Goal: Information Seeking & Learning: Learn about a topic

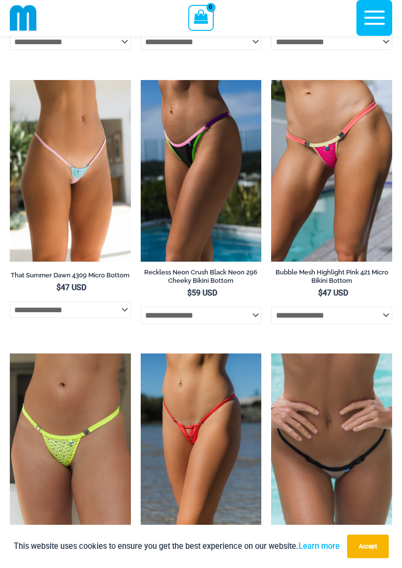
scroll to position [3597, 0]
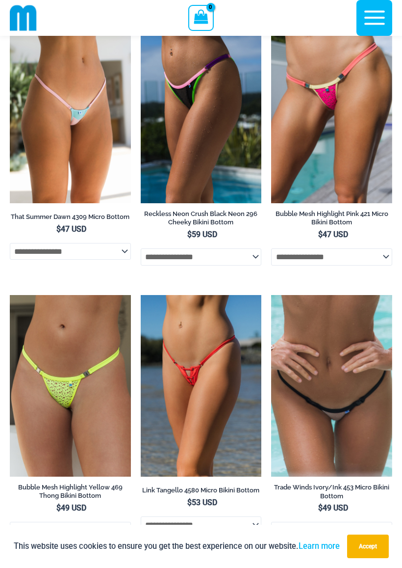
click at [10, 22] on img at bounding box center [10, 22] width 0 height 0
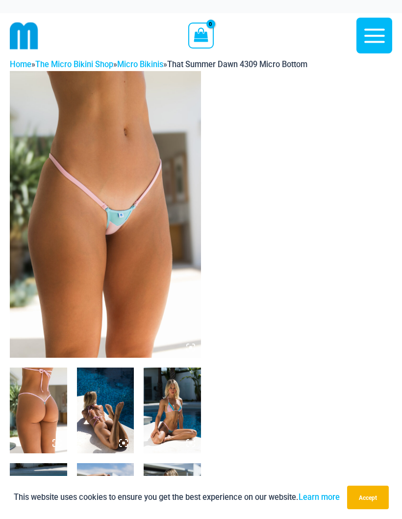
click at [56, 167] on img at bounding box center [105, 214] width 191 height 287
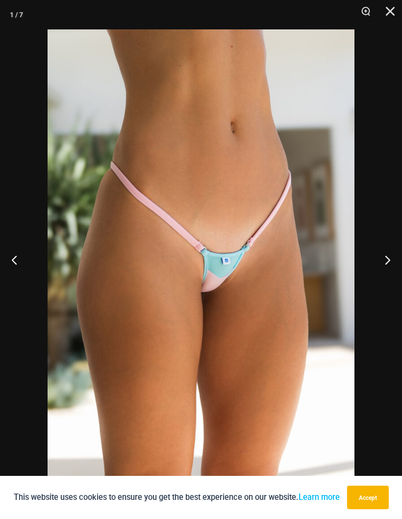
click at [396, 268] on button "Next" at bounding box center [383, 259] width 37 height 49
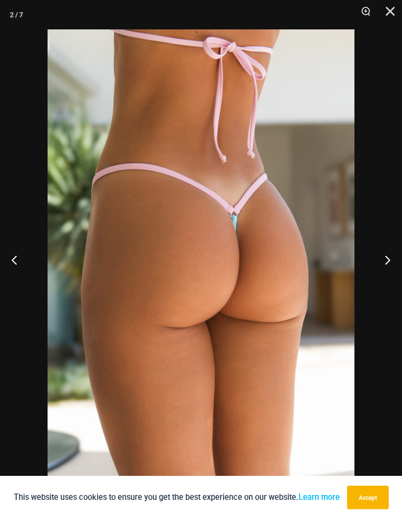
click at [392, 261] on button "Next" at bounding box center [383, 259] width 37 height 49
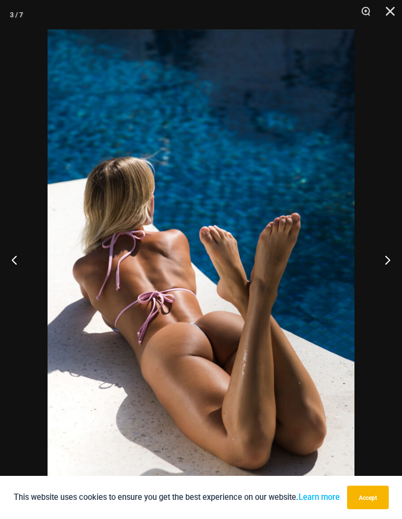
click at [388, 256] on button "Next" at bounding box center [383, 259] width 37 height 49
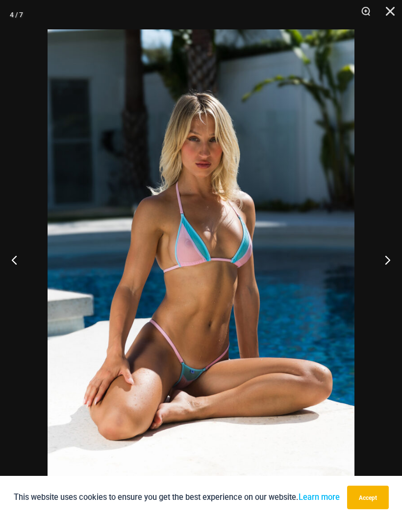
click at [390, 253] on button "Next" at bounding box center [383, 259] width 37 height 49
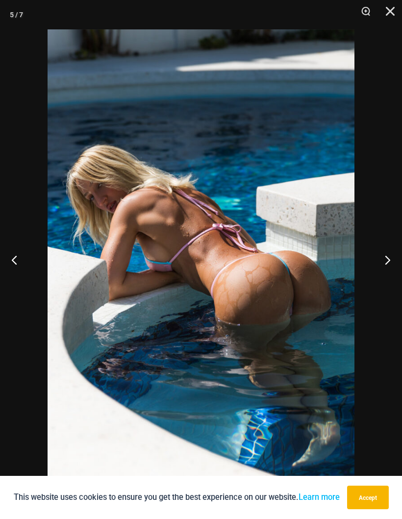
click at [395, 254] on button "Next" at bounding box center [383, 259] width 37 height 49
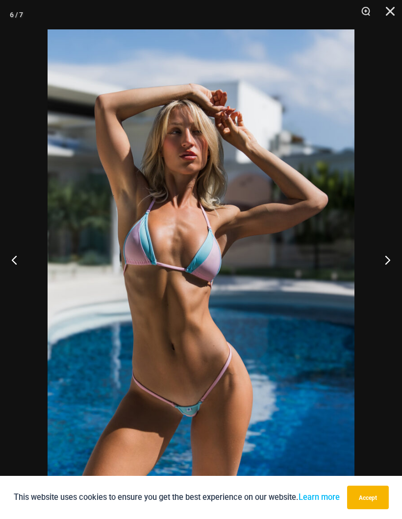
click at [397, 249] on button "Next" at bounding box center [383, 259] width 37 height 49
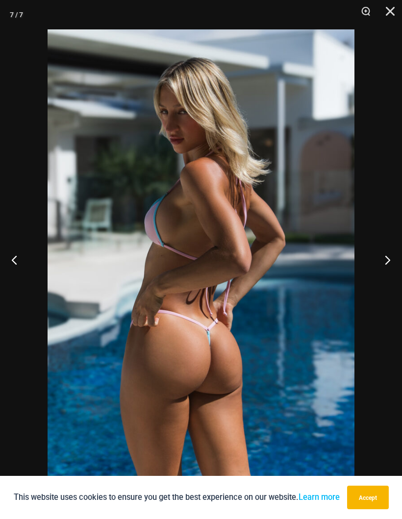
click at [388, 251] on button "Next" at bounding box center [383, 259] width 37 height 49
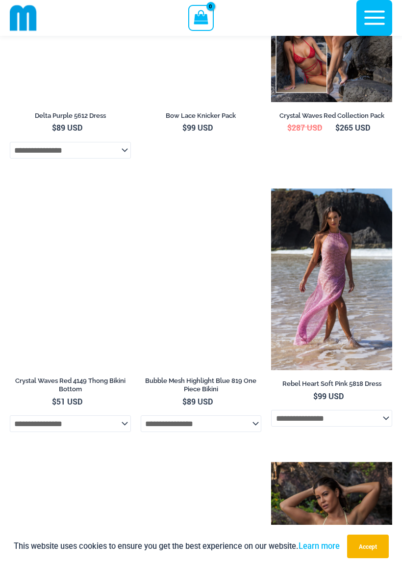
scroll to position [1693, 0]
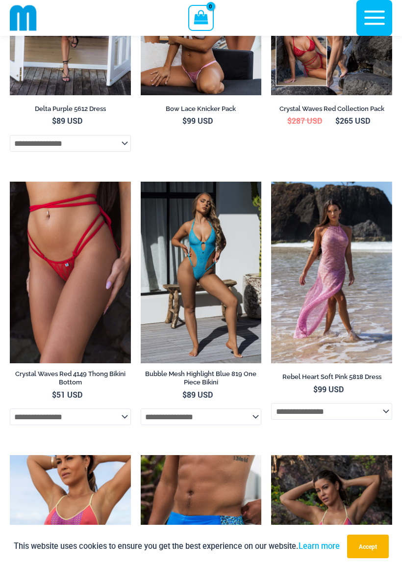
click at [271, 181] on img at bounding box center [271, 181] width 0 height 0
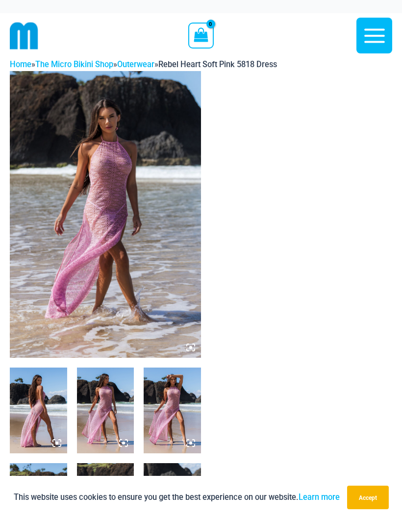
click at [65, 203] on img at bounding box center [105, 214] width 191 height 287
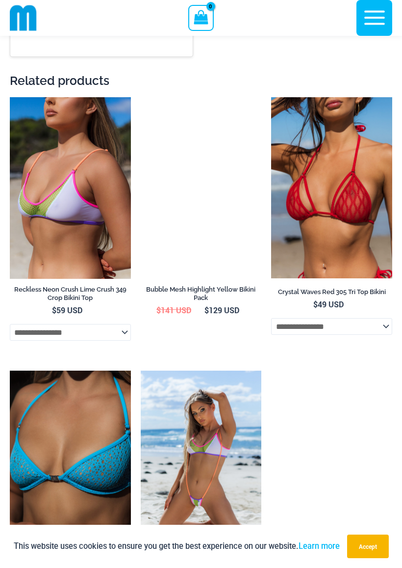
scroll to position [1286, 0]
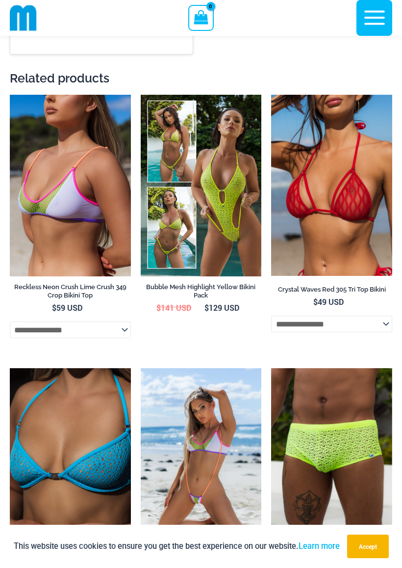
click at [271, 95] on img at bounding box center [271, 95] width 0 height 0
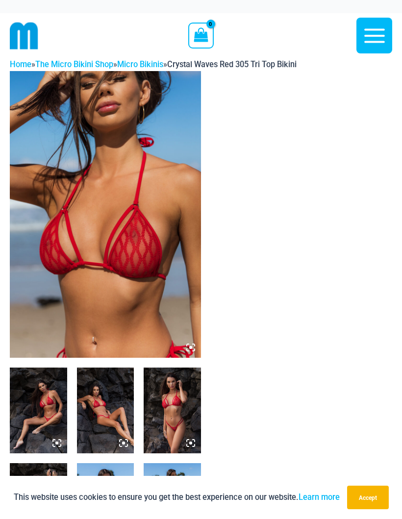
click at [60, 151] on img at bounding box center [105, 214] width 191 height 287
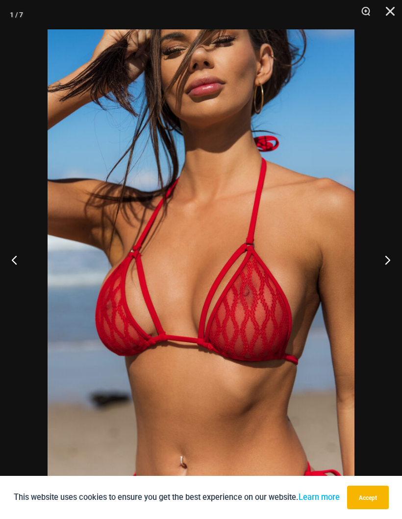
click at [384, 257] on button "Next" at bounding box center [383, 259] width 37 height 49
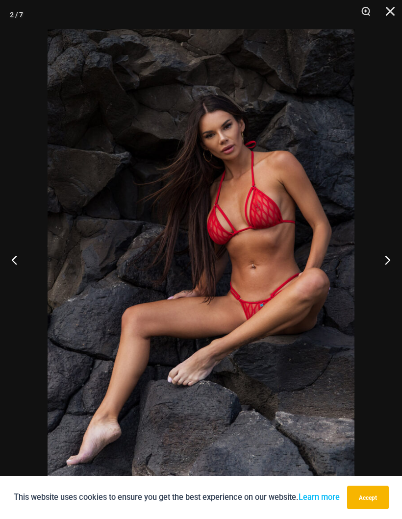
click at [383, 258] on button "Next" at bounding box center [383, 259] width 37 height 49
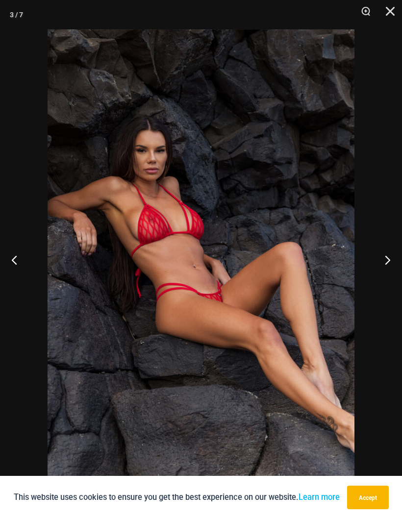
click at [382, 255] on button "Next" at bounding box center [383, 259] width 37 height 49
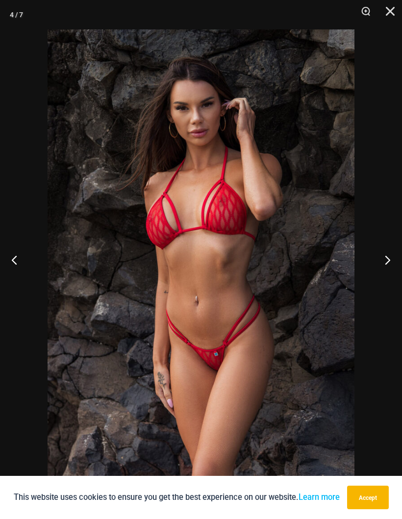
click at [379, 256] on button "Next" at bounding box center [383, 259] width 37 height 49
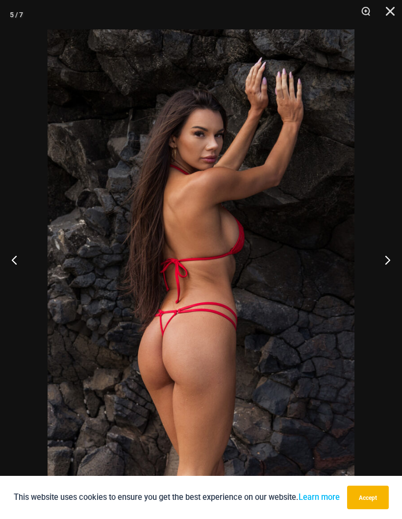
click at [379, 255] on button "Next" at bounding box center [383, 259] width 37 height 49
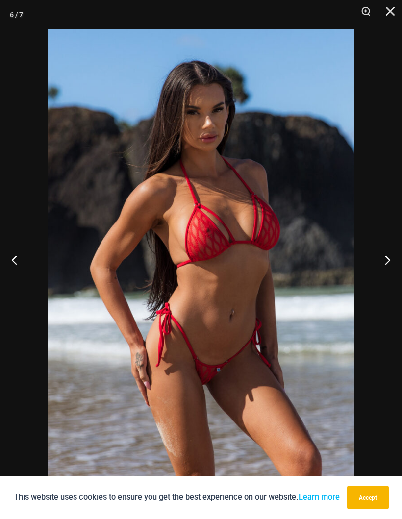
click at [378, 256] on button "Next" at bounding box center [383, 259] width 37 height 49
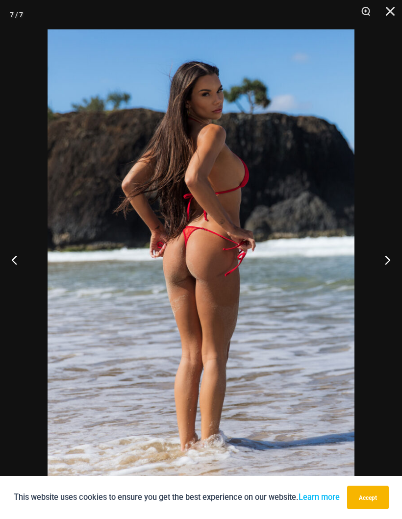
click at [377, 255] on button "Next" at bounding box center [383, 259] width 37 height 49
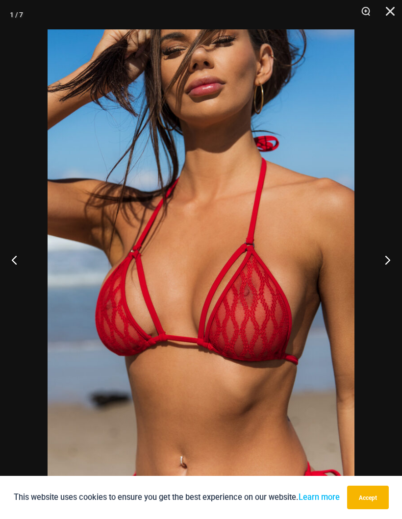
click at [386, 254] on button "Next" at bounding box center [383, 259] width 37 height 49
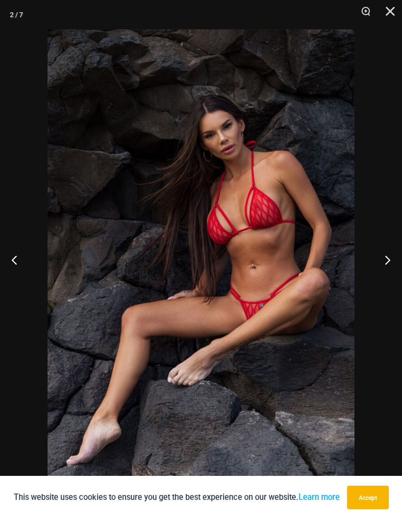
click at [396, 253] on button "Next" at bounding box center [383, 259] width 37 height 49
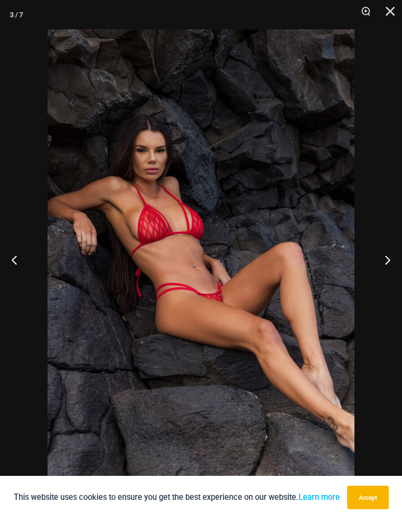
click at [390, 254] on button "Next" at bounding box center [383, 259] width 37 height 49
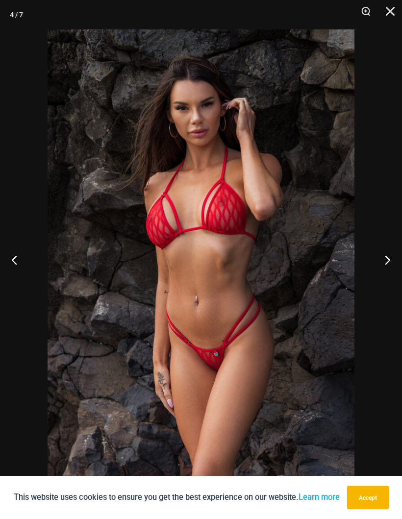
click at [386, 256] on button "Next" at bounding box center [383, 259] width 37 height 49
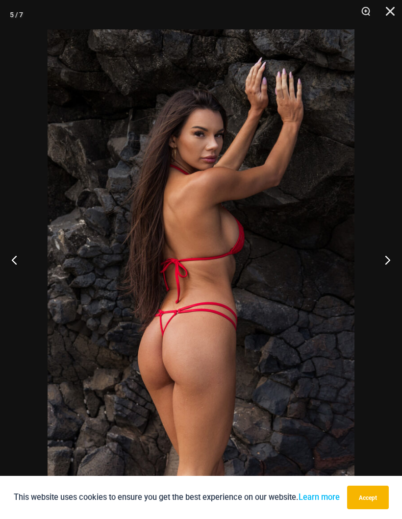
click at [389, 256] on button "Next" at bounding box center [383, 259] width 37 height 49
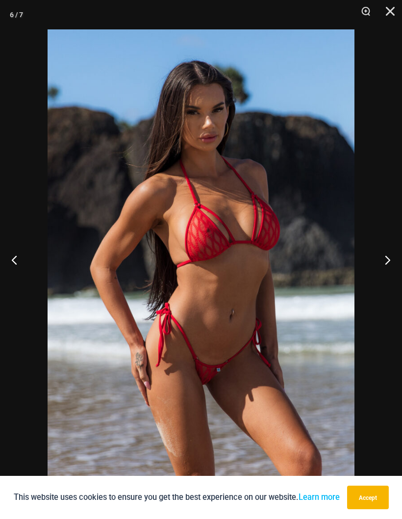
click at [390, 255] on button "Next" at bounding box center [383, 259] width 37 height 49
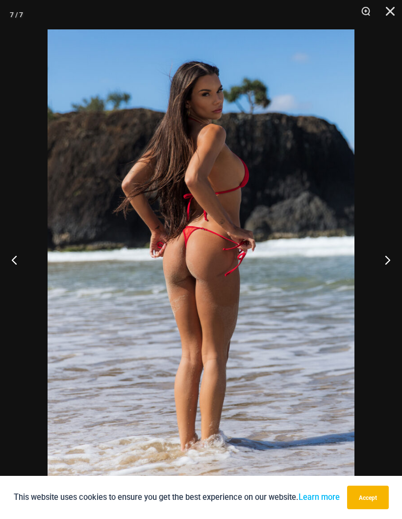
click at [388, 254] on button "Next" at bounding box center [383, 259] width 37 height 49
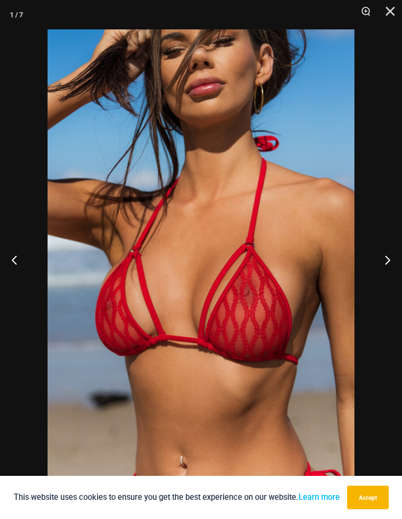
click at [386, 254] on button "Next" at bounding box center [383, 259] width 37 height 49
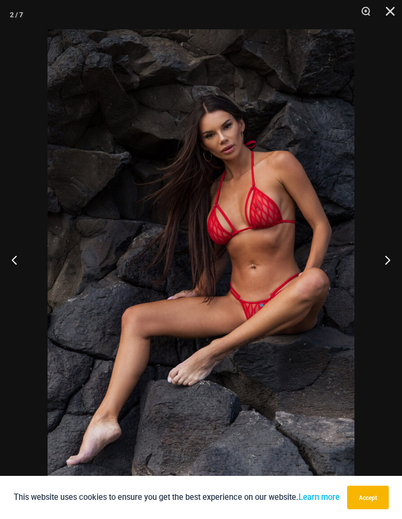
click at [385, 256] on button "Next" at bounding box center [383, 259] width 37 height 49
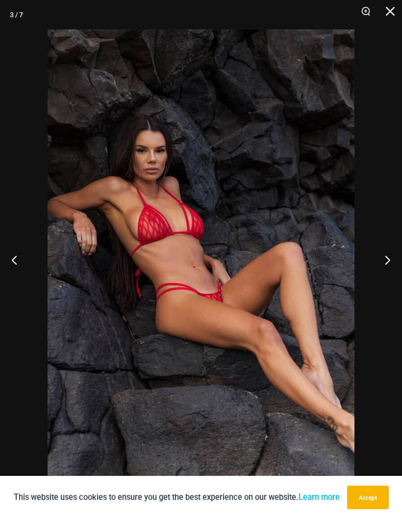
click at [384, 257] on button "Next" at bounding box center [383, 259] width 37 height 49
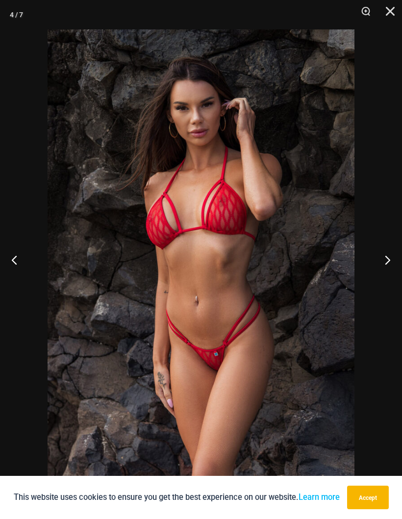
click at [385, 16] on button "Close" at bounding box center [387, 14] width 25 height 29
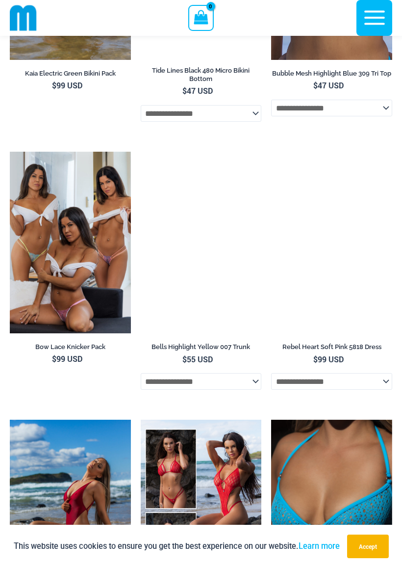
scroll to position [2920, 0]
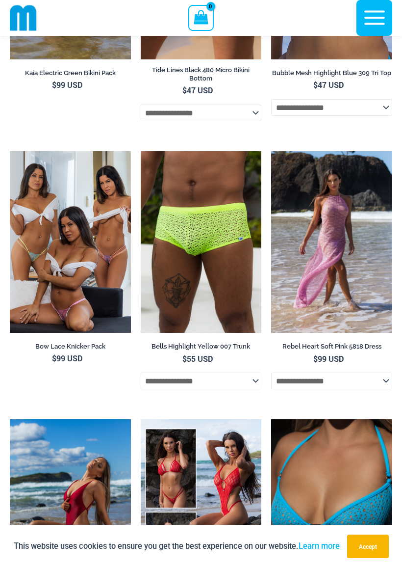
click at [10, 151] on img at bounding box center [10, 151] width 0 height 0
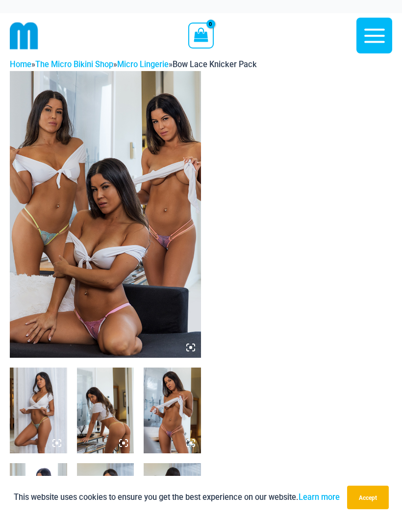
click at [58, 175] on img at bounding box center [105, 214] width 191 height 287
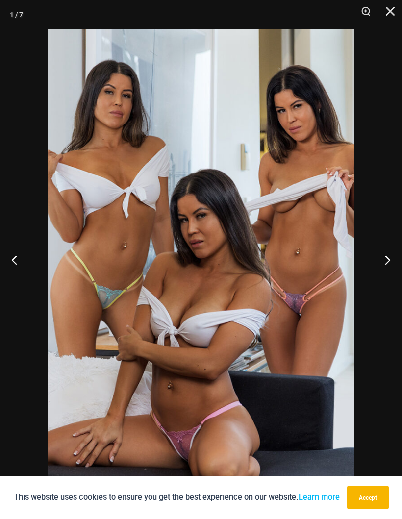
click at [394, 259] on button "Next" at bounding box center [383, 259] width 37 height 49
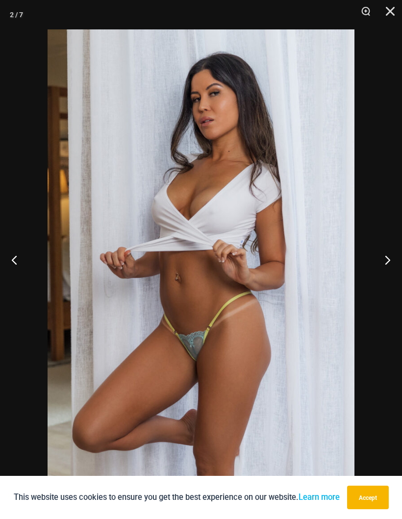
click at [387, 261] on button "Next" at bounding box center [383, 259] width 37 height 49
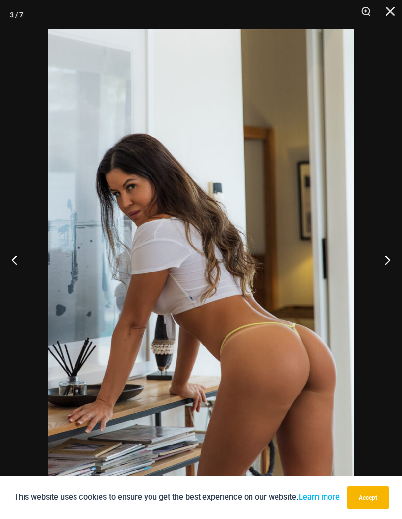
click at [386, 259] on button "Next" at bounding box center [383, 259] width 37 height 49
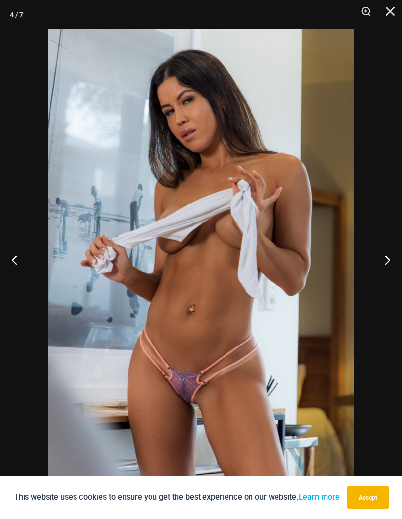
click at [395, 249] on button "Next" at bounding box center [383, 259] width 37 height 49
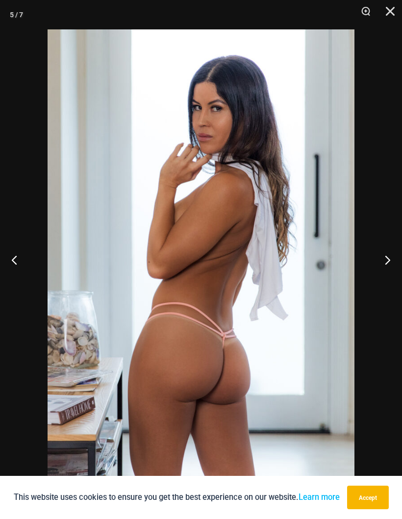
click at [388, 251] on button "Next" at bounding box center [383, 259] width 37 height 49
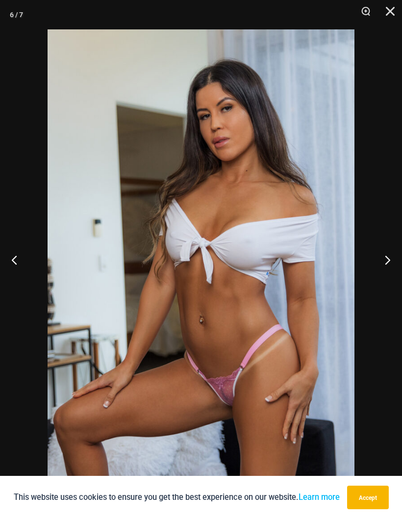
click at [384, 252] on button "Next" at bounding box center [383, 259] width 37 height 49
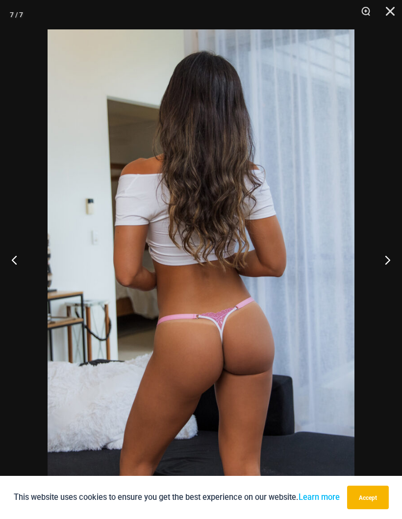
click at [378, 255] on button "Next" at bounding box center [383, 259] width 37 height 49
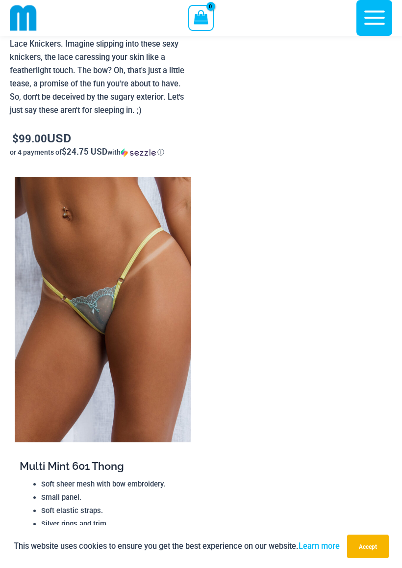
scroll to position [668, 0]
click at [50, 313] on img at bounding box center [103, 309] width 177 height 264
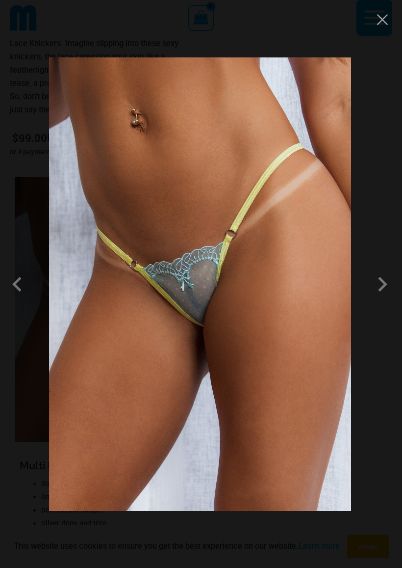
click at [390, 279] on span at bounding box center [382, 283] width 29 height 29
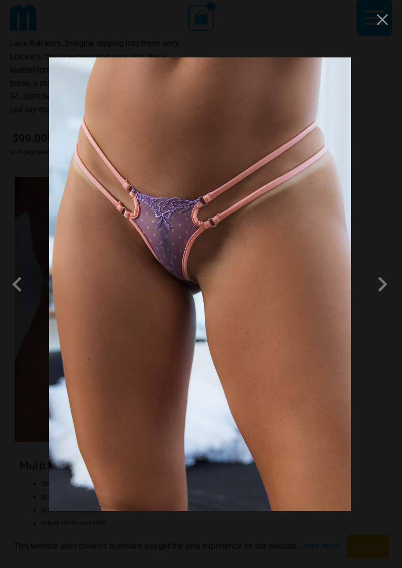
click at [388, 276] on span at bounding box center [382, 283] width 29 height 29
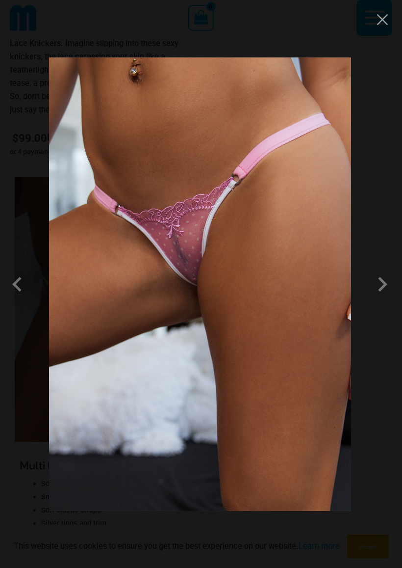
click at [383, 282] on span at bounding box center [382, 283] width 29 height 29
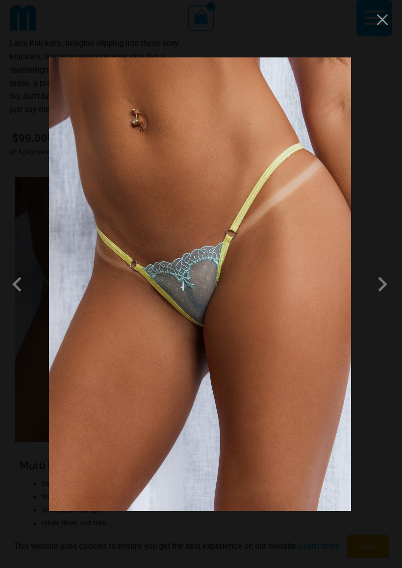
click at [383, 277] on span at bounding box center [382, 283] width 29 height 29
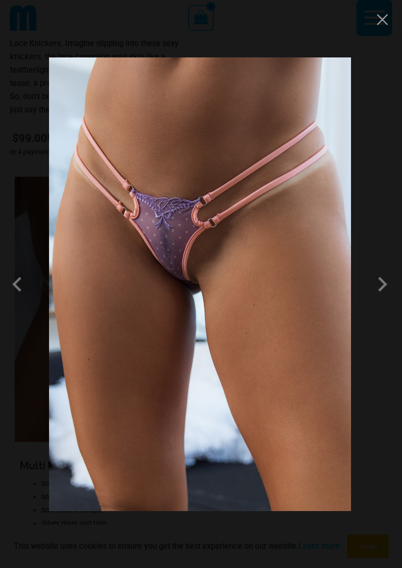
click at [378, 277] on span at bounding box center [382, 283] width 29 height 29
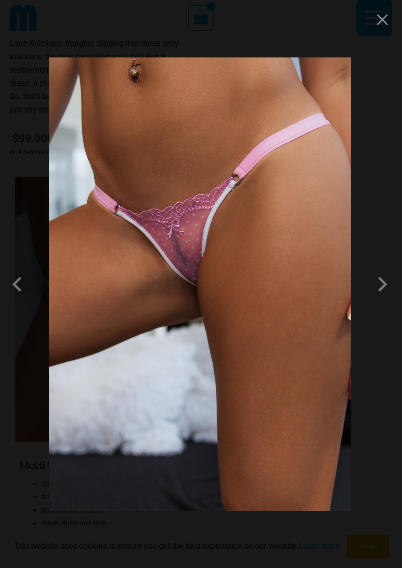
click at [385, 274] on span at bounding box center [382, 283] width 29 height 29
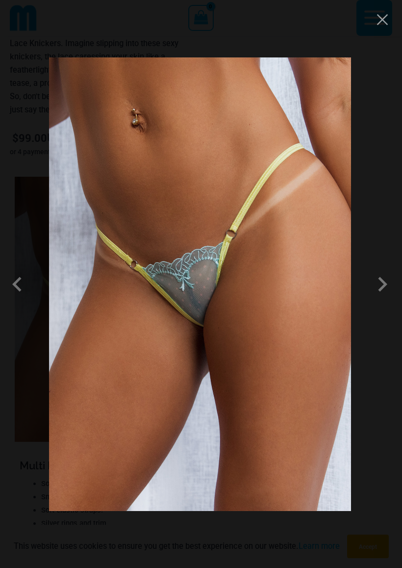
click at [377, 275] on span at bounding box center [382, 283] width 29 height 29
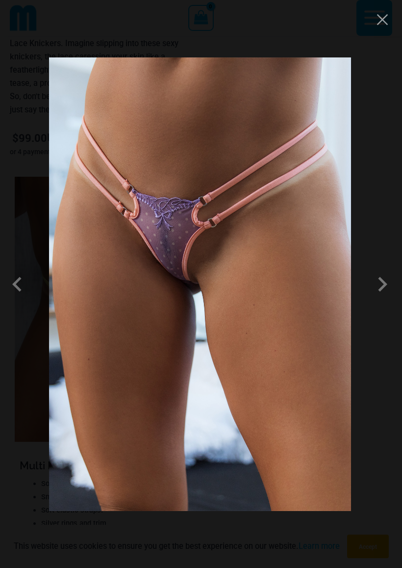
click at [373, 276] on span at bounding box center [382, 283] width 29 height 29
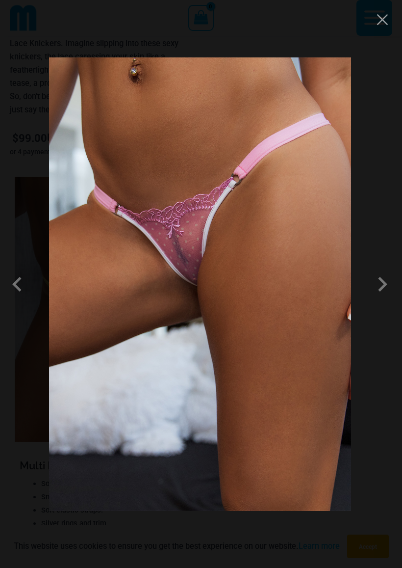
click at [364, 284] on div at bounding box center [201, 284] width 402 height 568
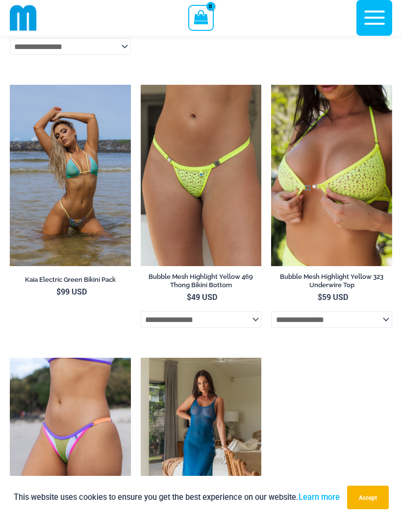
scroll to position [4093, 0]
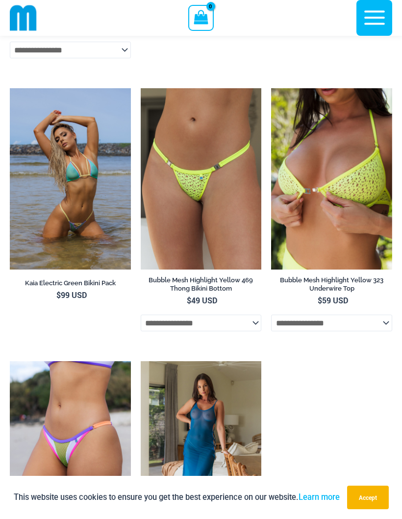
click at [141, 88] on img at bounding box center [141, 88] width 0 height 0
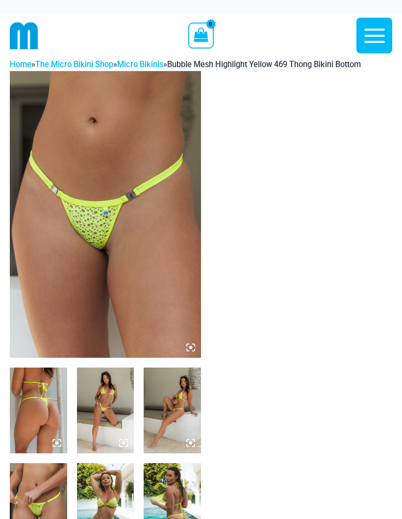
click at [186, 189] on img at bounding box center [105, 214] width 191 height 287
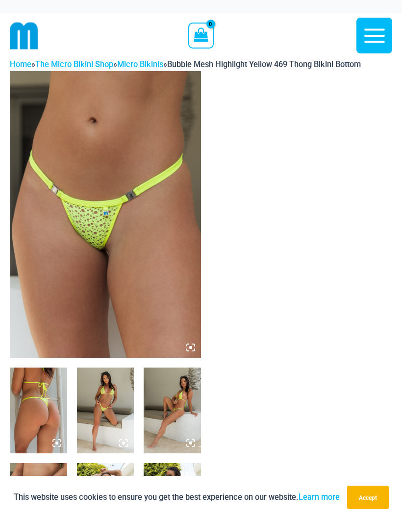
click at [49, 256] on img at bounding box center [105, 214] width 191 height 287
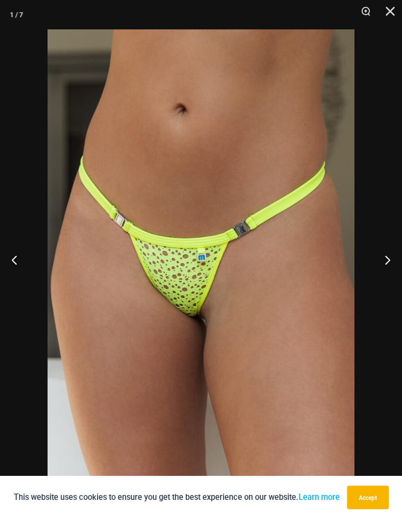
click at [391, 271] on button "Next" at bounding box center [383, 259] width 37 height 49
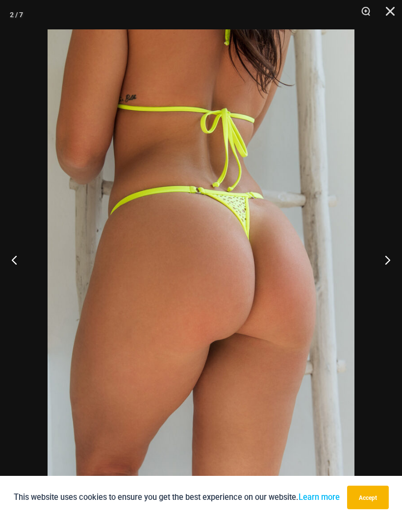
click at [389, 267] on button "Next" at bounding box center [383, 259] width 37 height 49
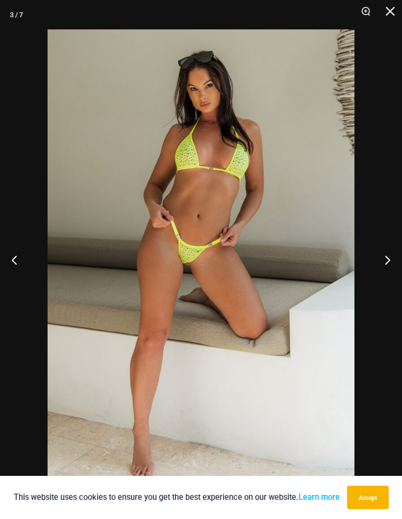
click at [387, 267] on button "Next" at bounding box center [383, 259] width 37 height 49
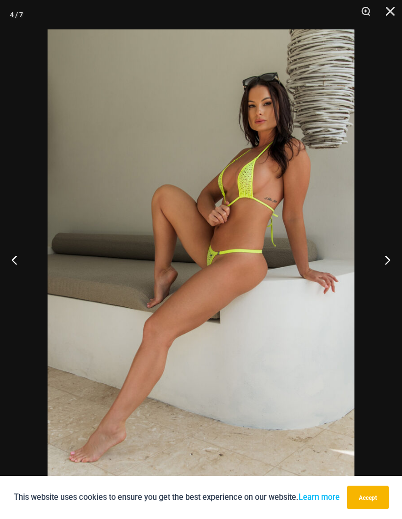
click at [389, 267] on button "Next" at bounding box center [383, 259] width 37 height 49
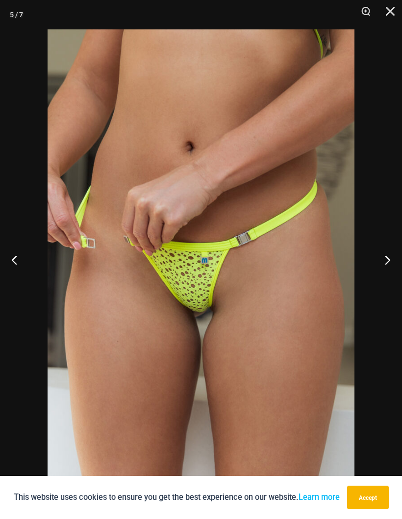
click at [386, 267] on button "Next" at bounding box center [383, 259] width 37 height 49
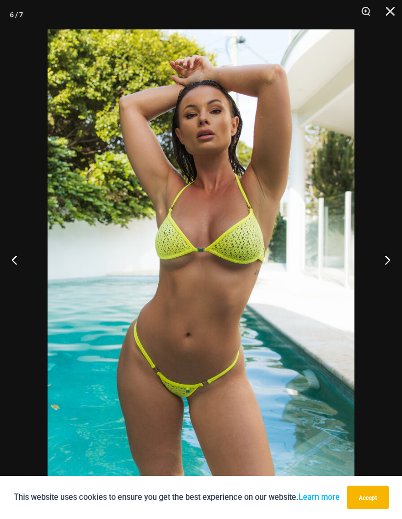
click at [391, 267] on button "Next" at bounding box center [383, 259] width 37 height 49
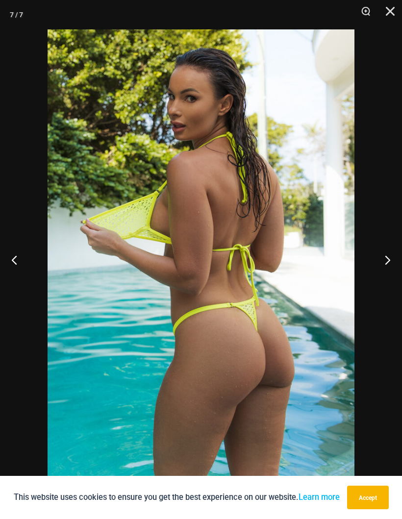
click at [389, 271] on button "Next" at bounding box center [383, 259] width 37 height 49
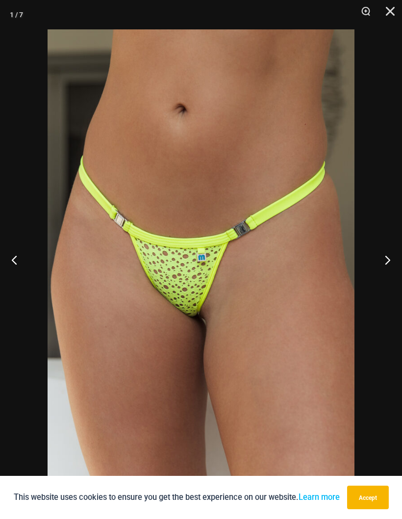
click at [385, 266] on button "Next" at bounding box center [383, 259] width 37 height 49
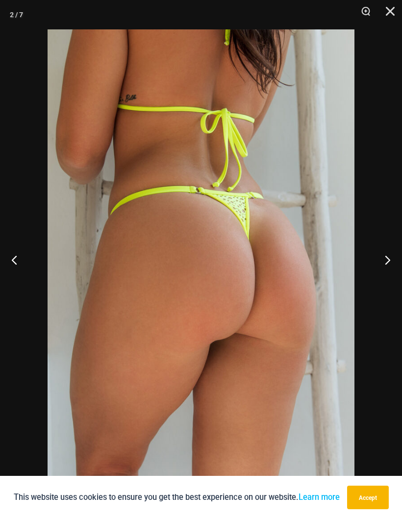
click at [389, 273] on button "Next" at bounding box center [383, 259] width 37 height 49
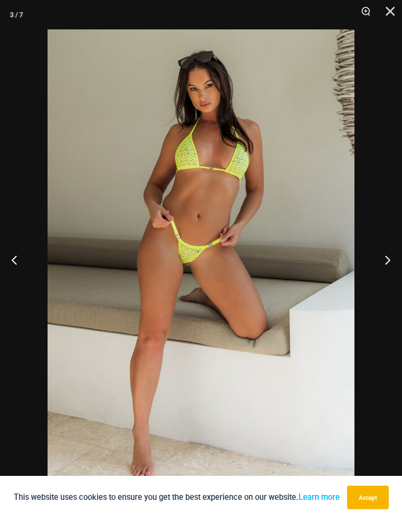
click at [393, 273] on button "Next" at bounding box center [383, 259] width 37 height 49
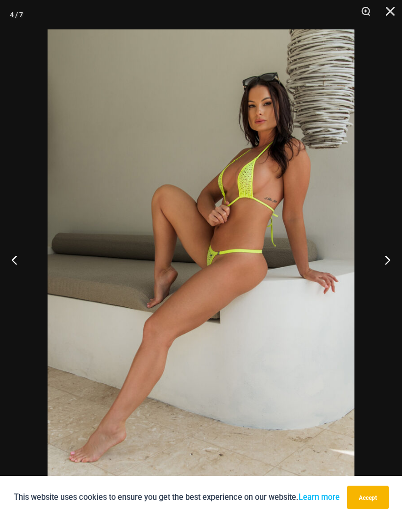
click at [388, 271] on button "Next" at bounding box center [383, 259] width 37 height 49
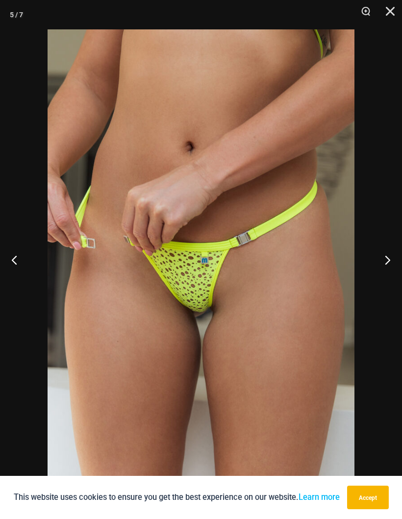
click at [384, 18] on button "Close" at bounding box center [387, 14] width 25 height 29
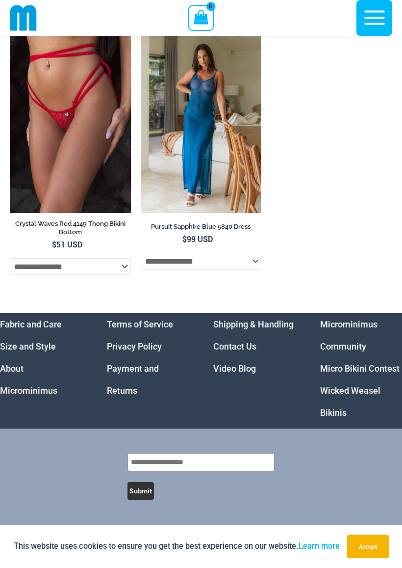
scroll to position [3686, 0]
click at [334, 387] on link "Wicked Weasel Bikinis" at bounding box center [350, 401] width 60 height 32
